Goal: Check status: Check status

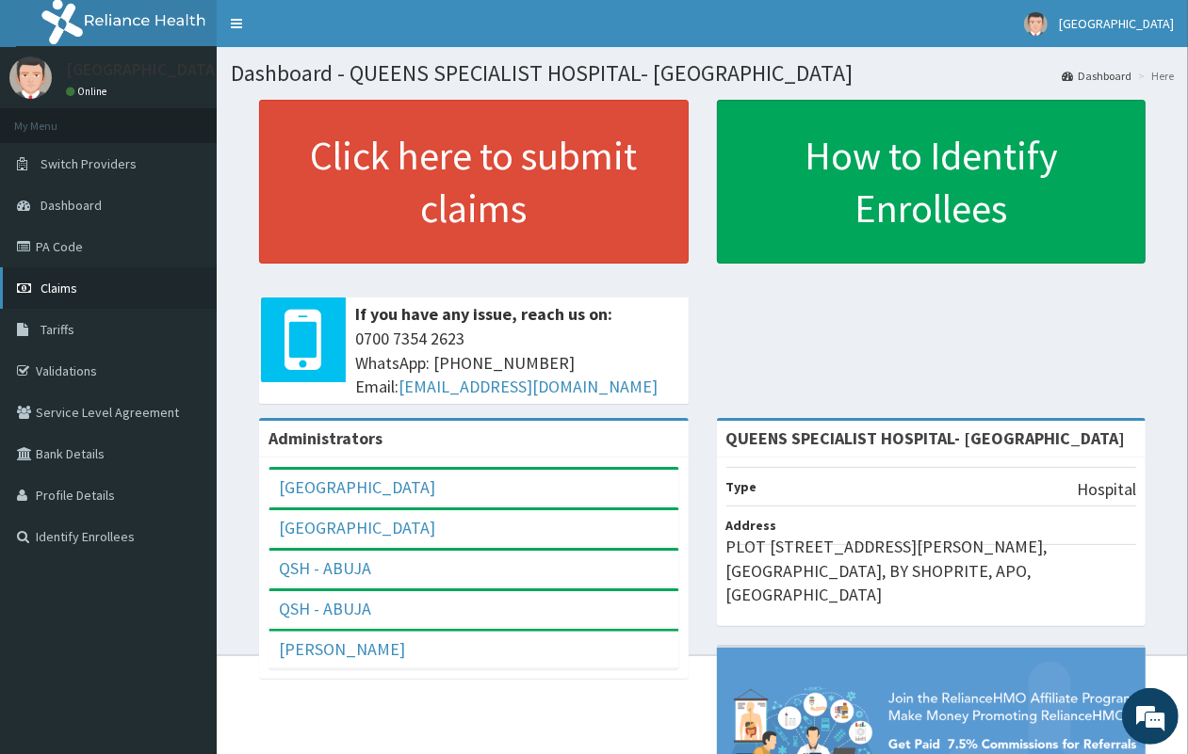
click at [105, 297] on link "Claims" at bounding box center [108, 287] width 217 height 41
click at [57, 279] on link "Claims" at bounding box center [108, 287] width 217 height 41
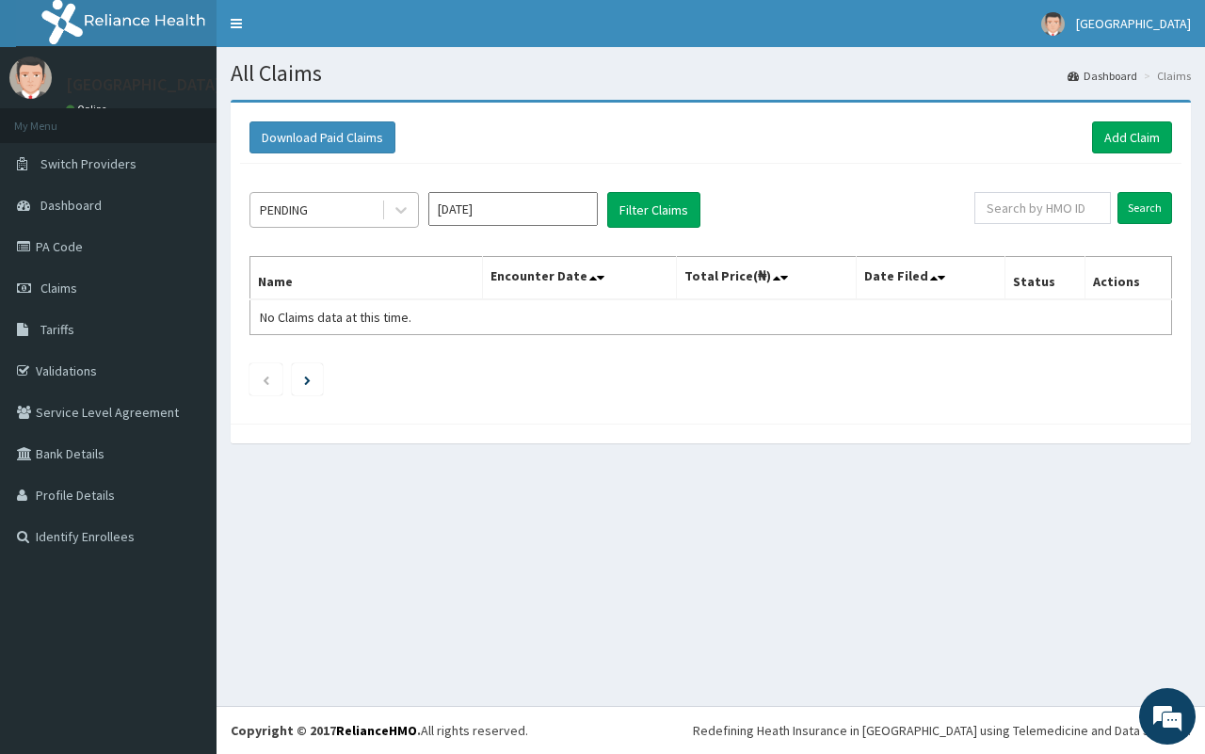
click at [326, 213] on div "PENDING" at bounding box center [316, 210] width 131 height 30
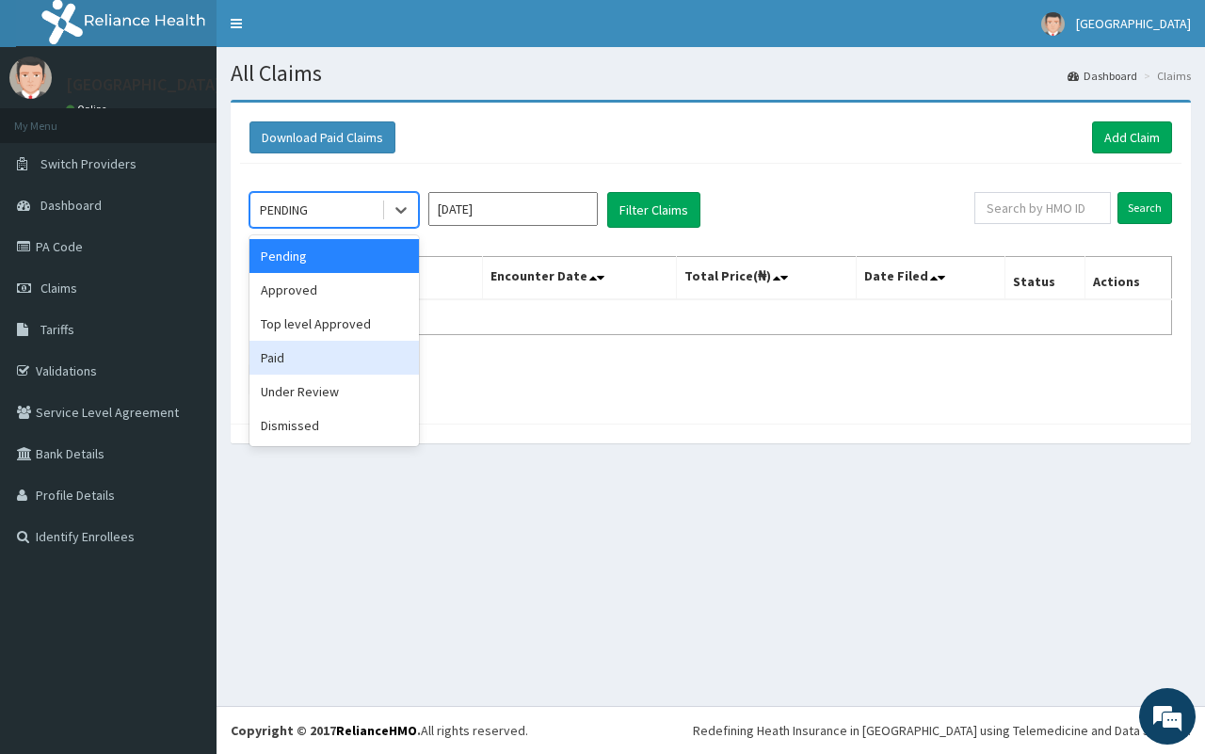
click at [326, 354] on div "Paid" at bounding box center [335, 358] width 170 height 34
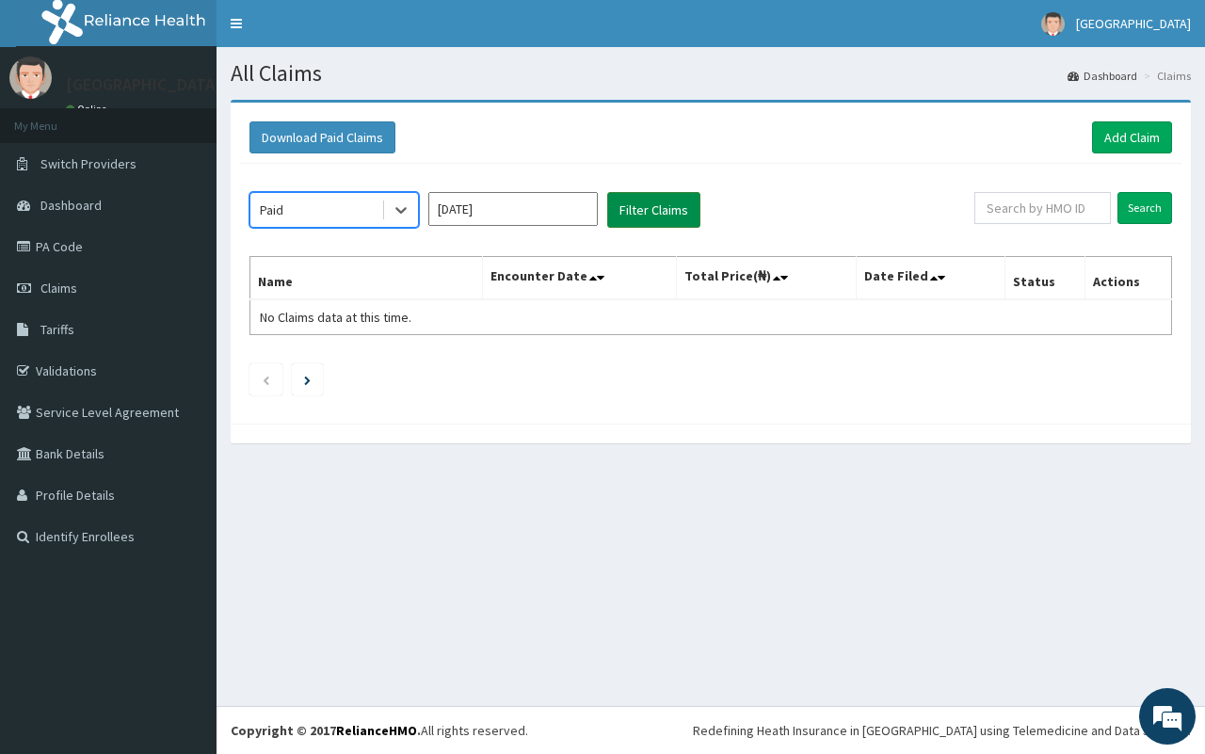
click at [687, 218] on button "Filter Claims" at bounding box center [653, 210] width 93 height 36
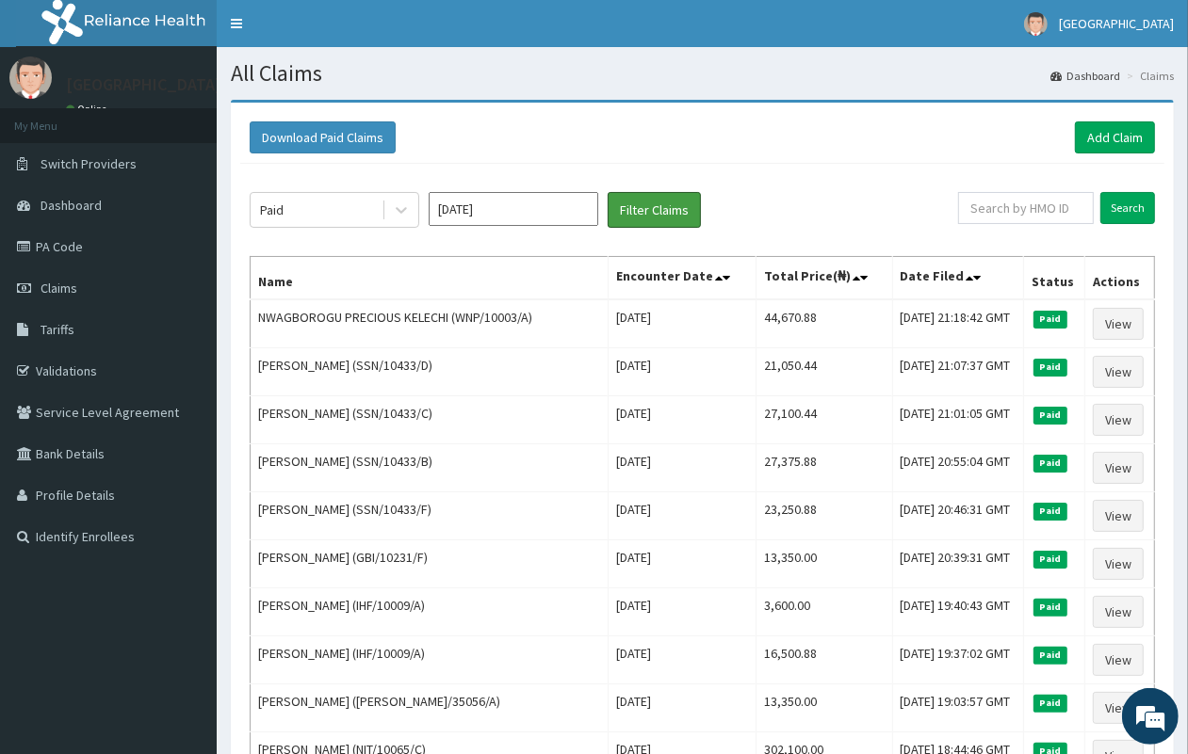
scroll to position [661, 0]
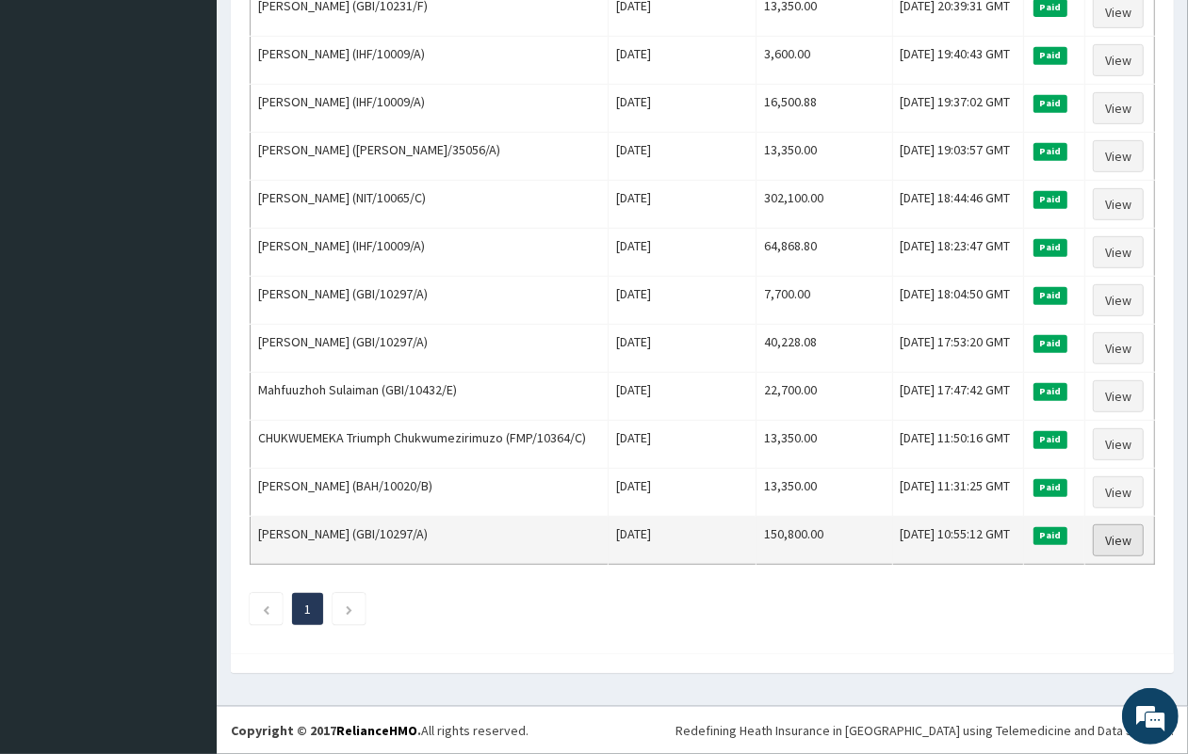
click at [1117, 544] on link "View" at bounding box center [1117, 541] width 51 height 32
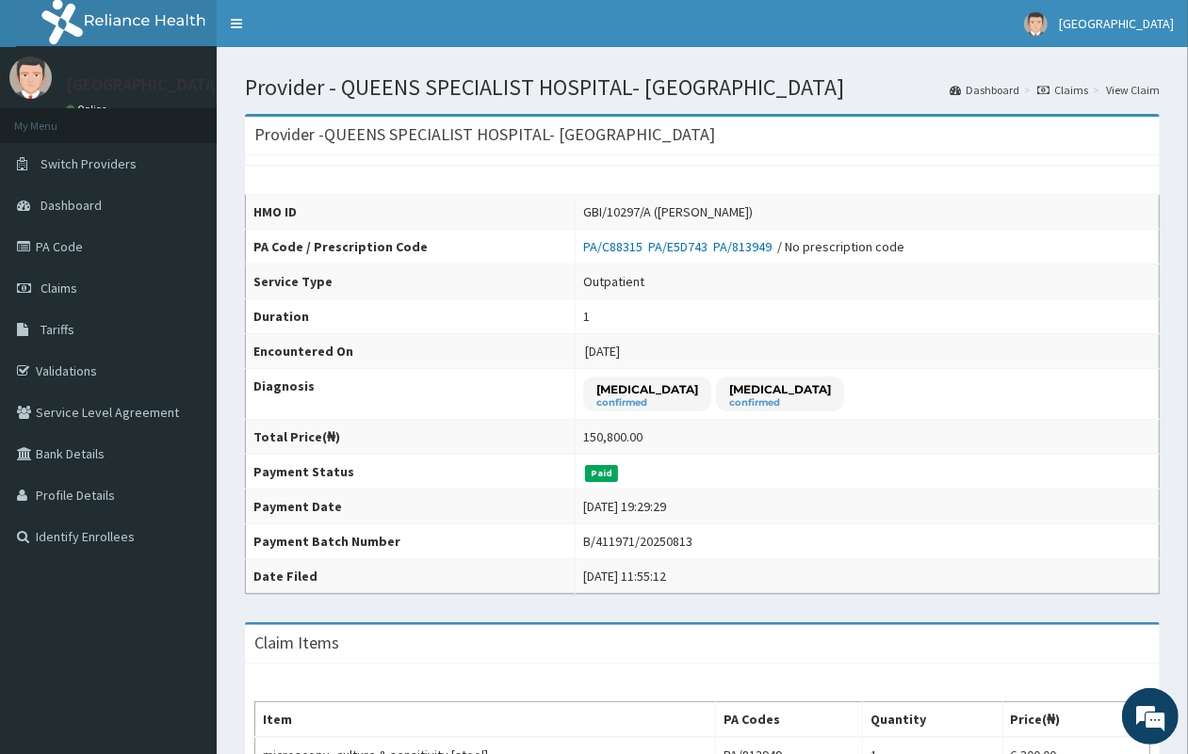
click at [1079, 88] on link "Claims" at bounding box center [1062, 90] width 51 height 16
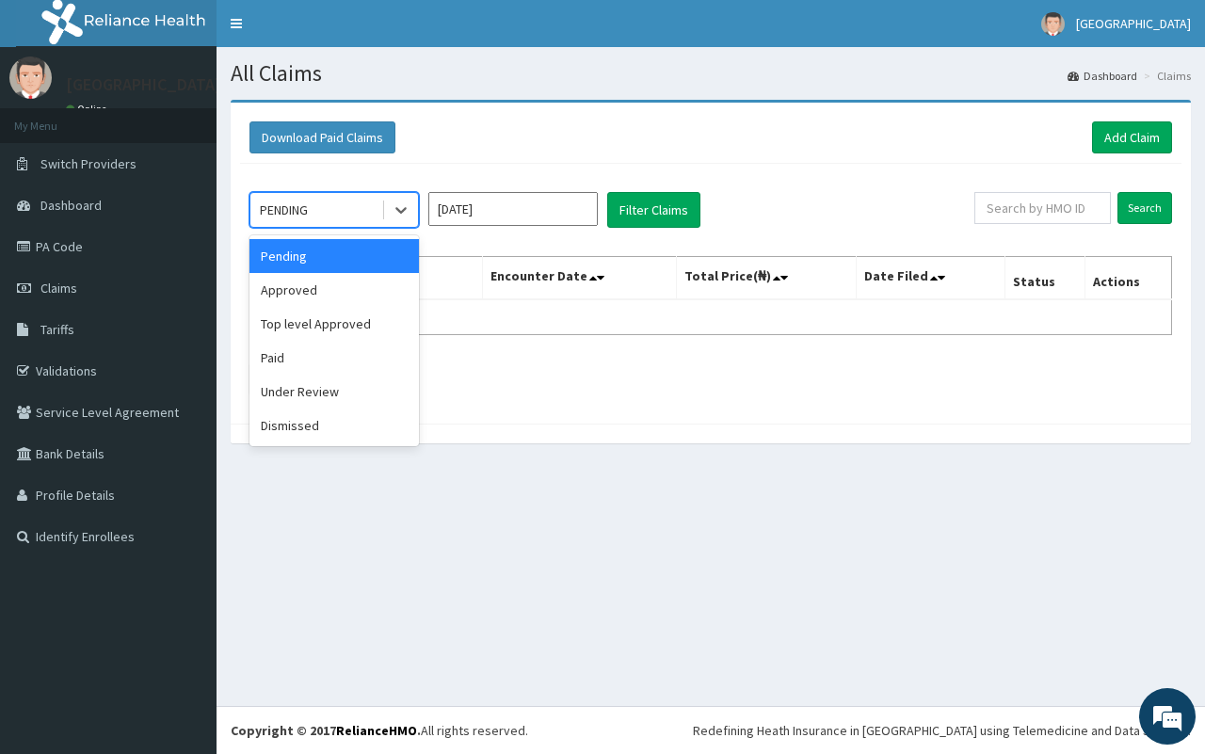
click at [320, 214] on div "PENDING" at bounding box center [316, 210] width 131 height 30
click at [350, 354] on div "Paid" at bounding box center [335, 358] width 170 height 34
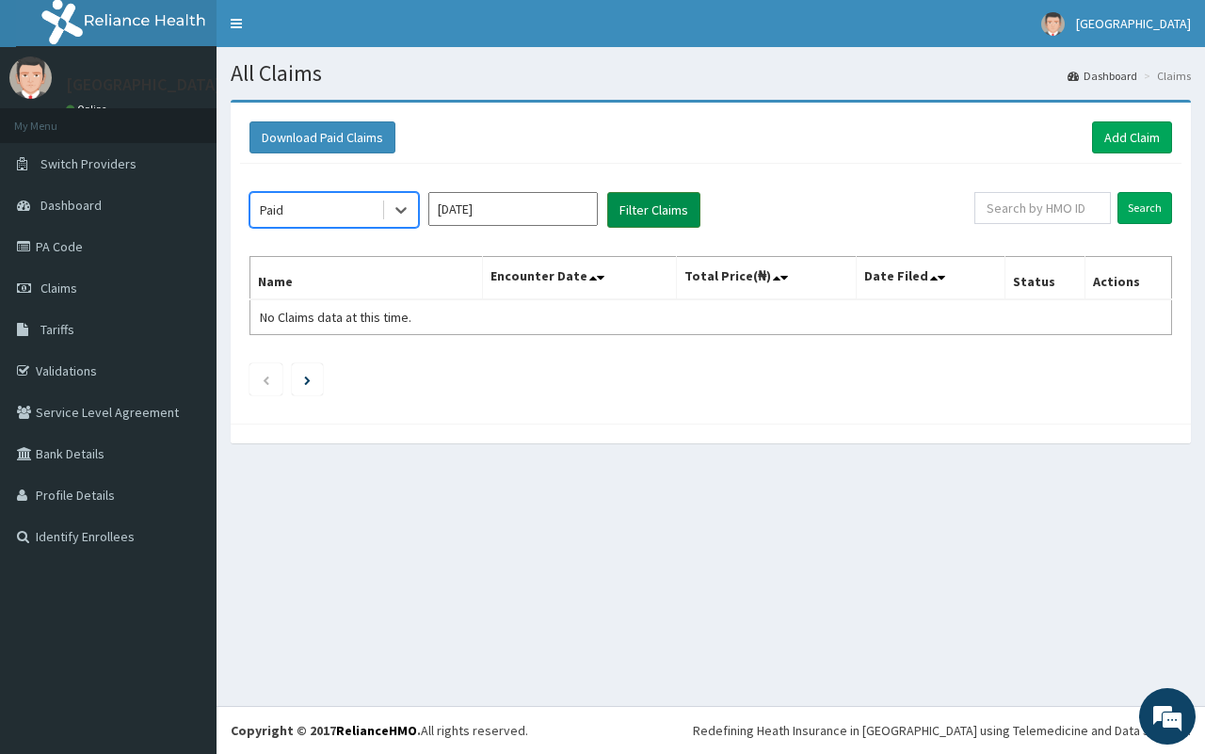
click at [653, 217] on button "Filter Claims" at bounding box center [653, 210] width 93 height 36
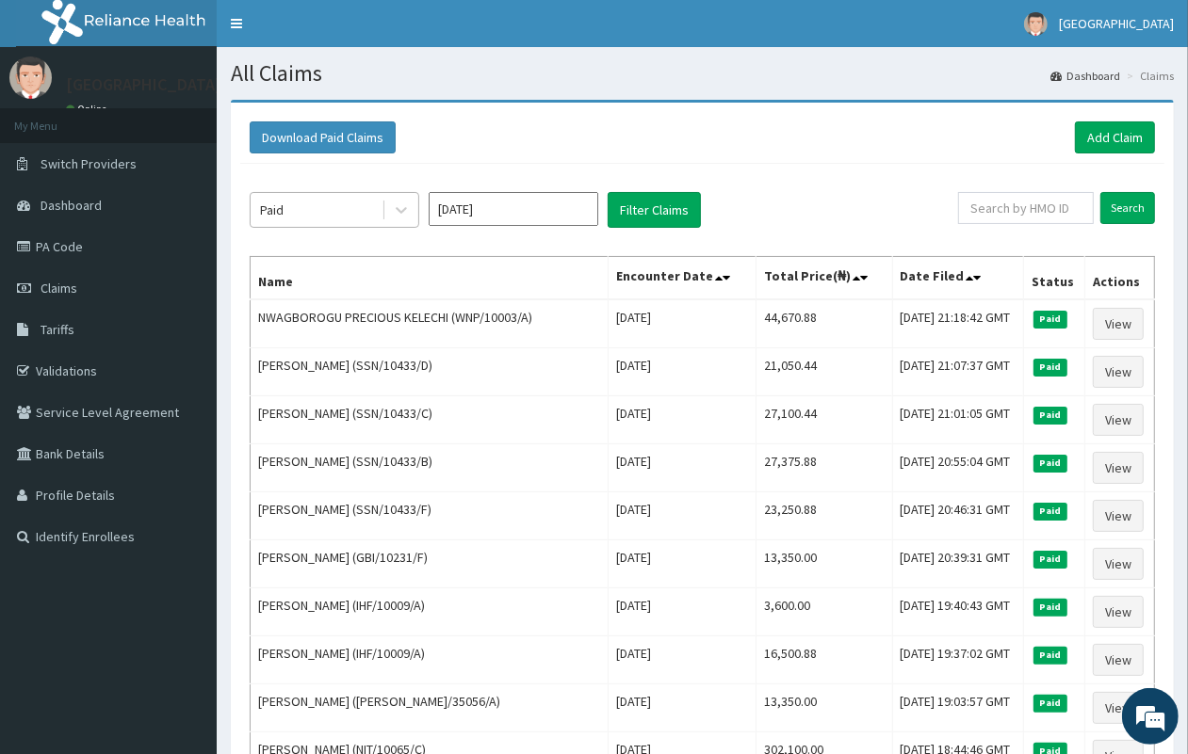
click at [342, 218] on div "Paid" at bounding box center [316, 210] width 131 height 30
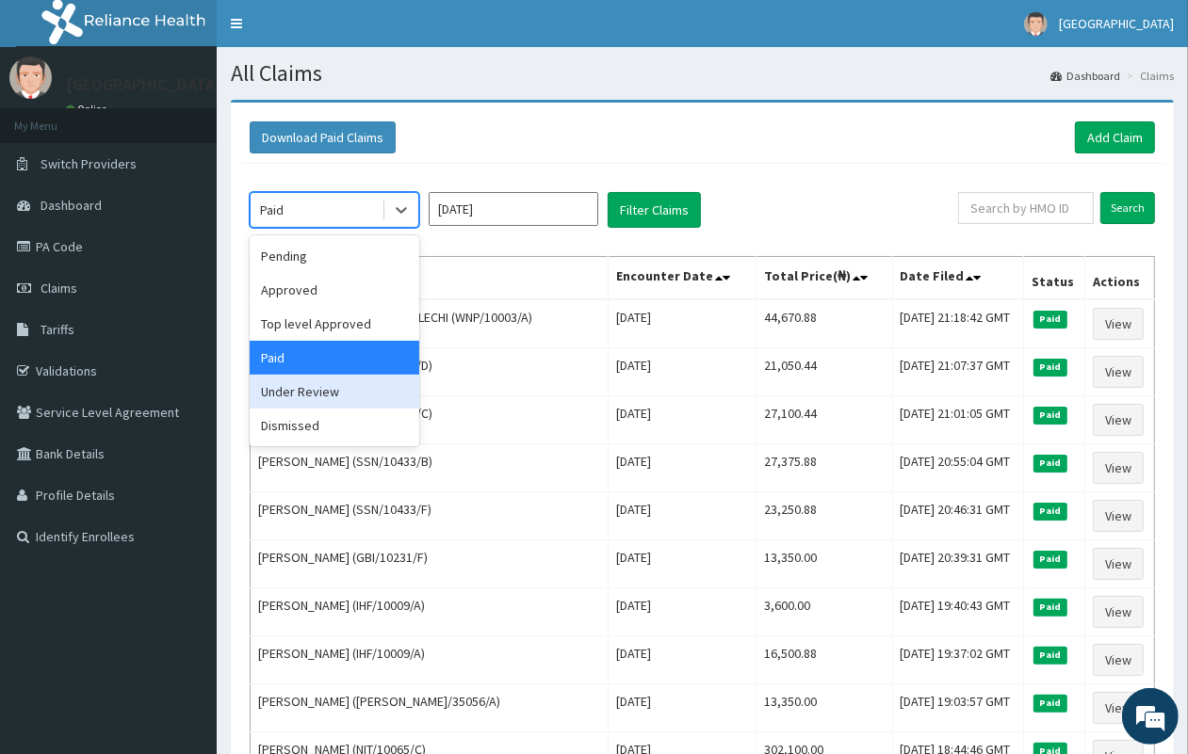
click at [336, 386] on div "Under Review" at bounding box center [335, 392] width 170 height 34
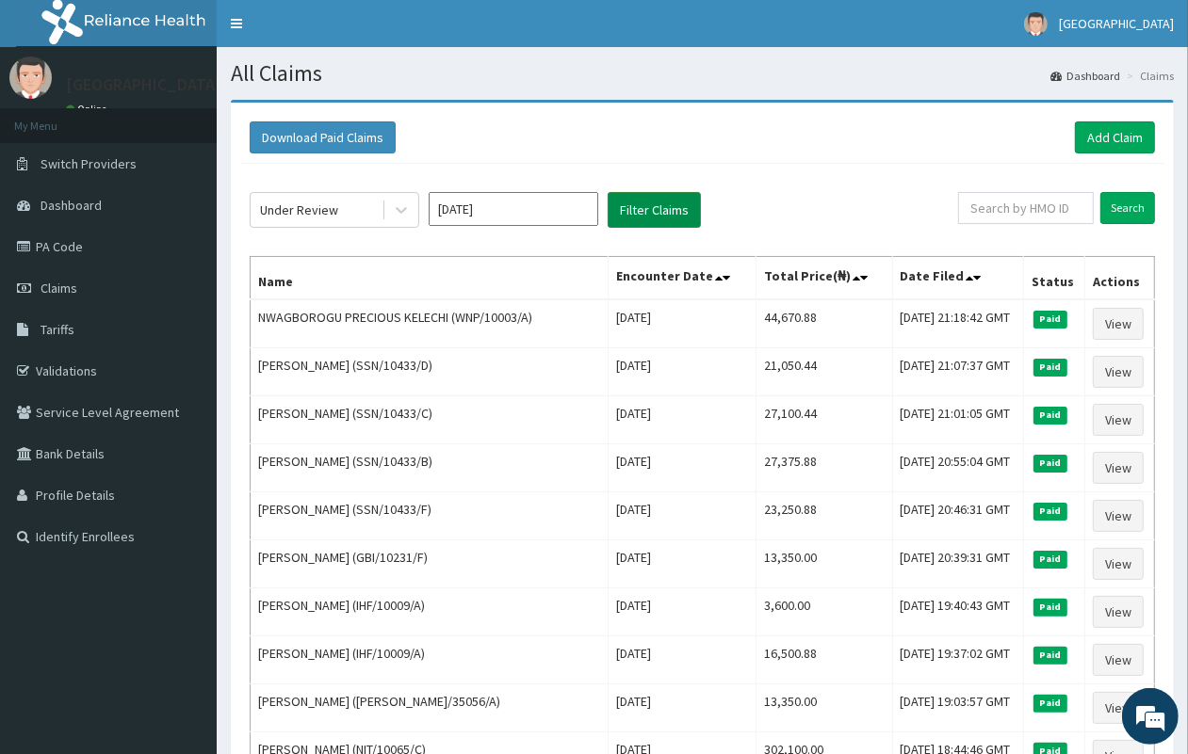
click at [641, 214] on button "Filter Claims" at bounding box center [653, 210] width 93 height 36
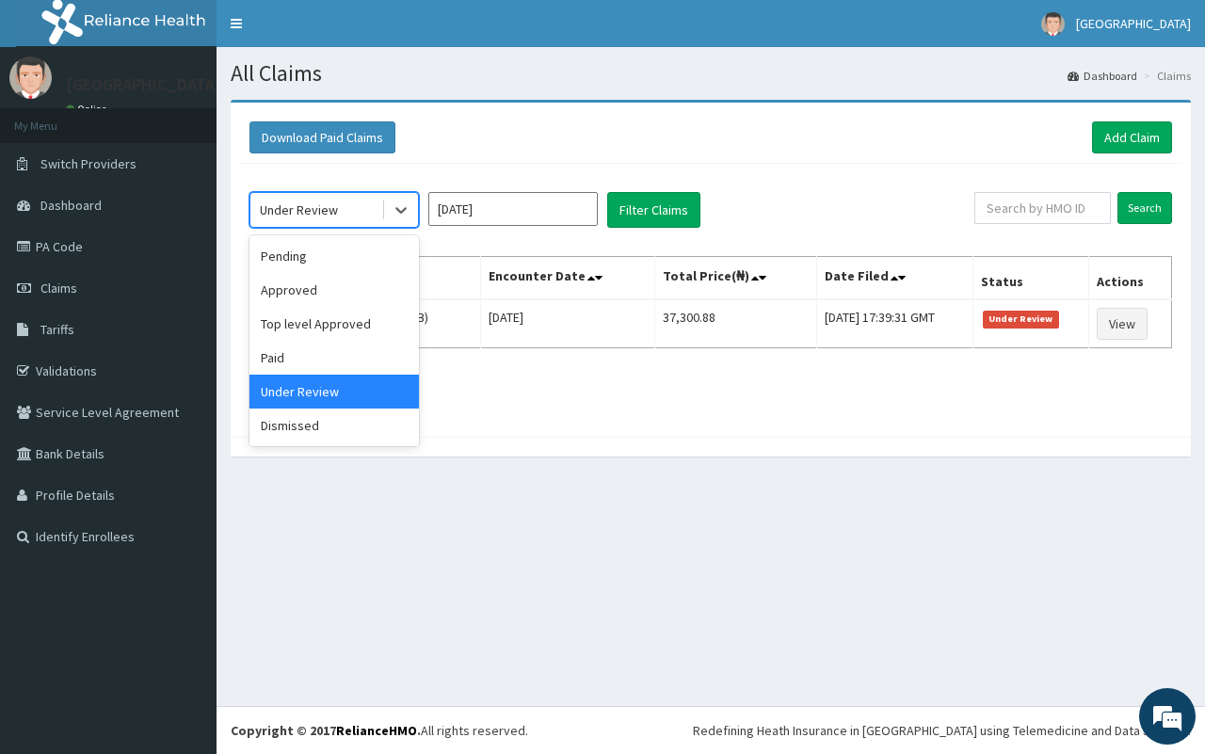
click at [336, 227] on div "Under Review" at bounding box center [335, 210] width 170 height 36
click at [344, 283] on div "Approved" at bounding box center [335, 290] width 170 height 34
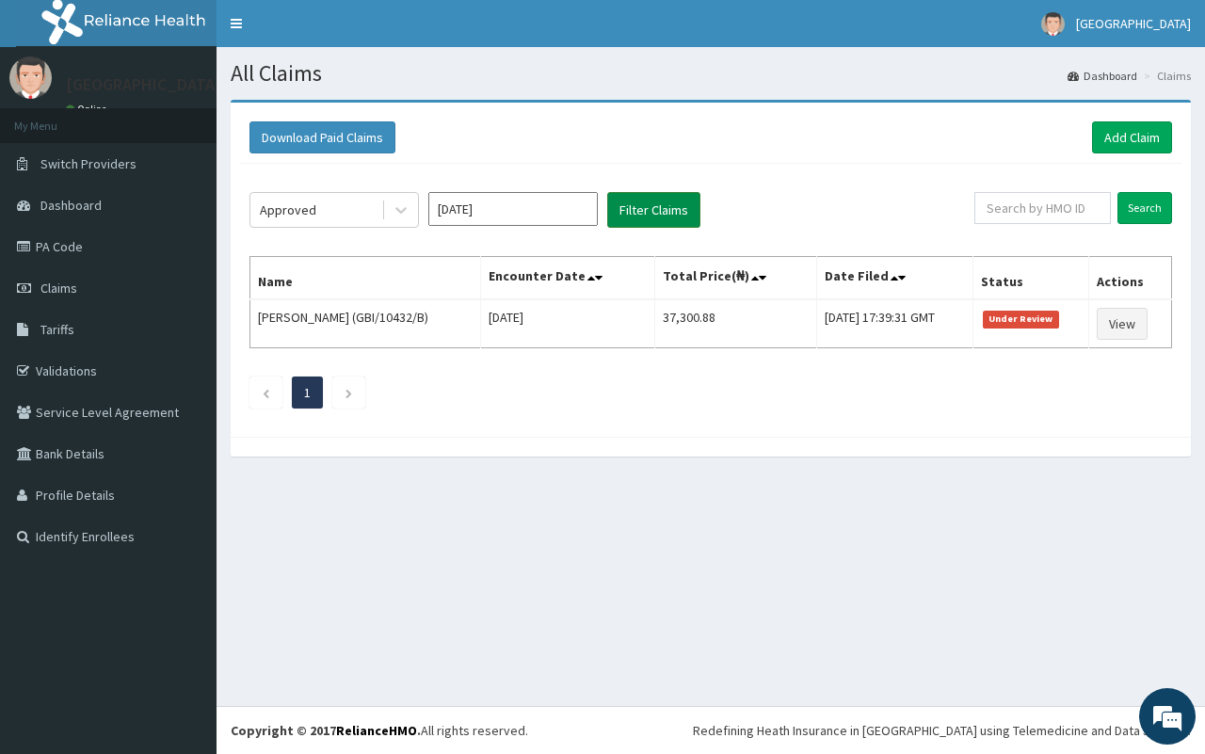
click at [680, 217] on button "Filter Claims" at bounding box center [653, 210] width 93 height 36
